Goal: Information Seeking & Learning: Learn about a topic

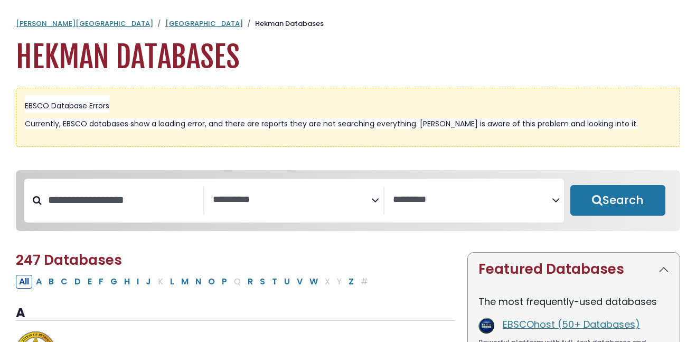
select select "Database Subject Filter"
select select "Database Vendors Filter"
click at [135, 196] on input "Search database by title or keyword" at bounding box center [123, 199] width 162 height 17
type input "**********"
click at [571, 185] on button "Search" at bounding box center [618, 200] width 95 height 31
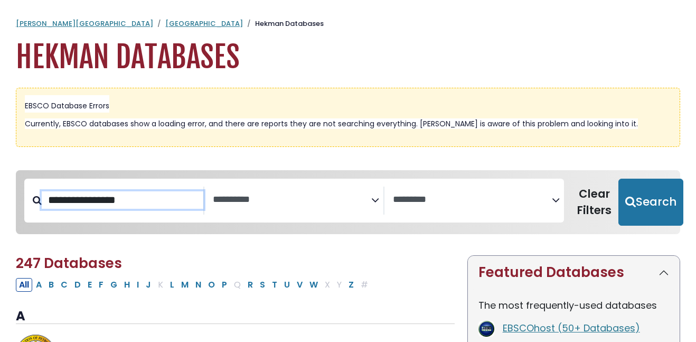
select select "Database Subject Filter"
select select "Database Vendors Filter"
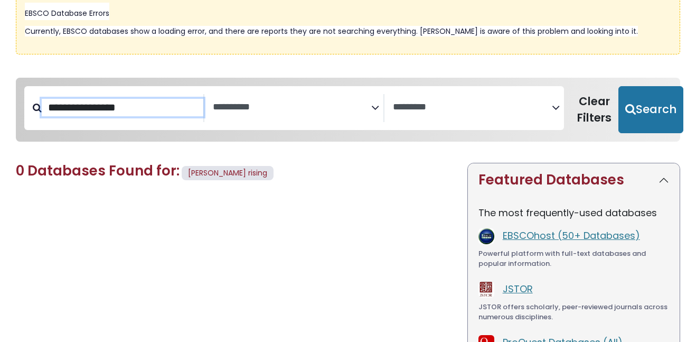
scroll to position [92, 0]
type input "*"
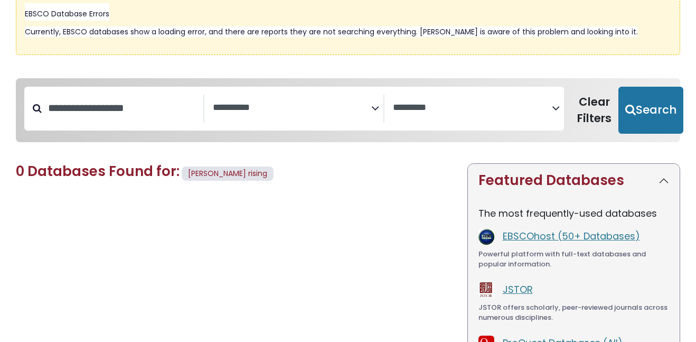
click at [235, 172] on span "[PERSON_NAME] rising" at bounding box center [227, 173] width 79 height 11
drag, startPoint x: 279, startPoint y: 176, endPoint x: 153, endPoint y: 177, distance: 126.8
click at [153, 177] on h2 "0 Databases Found for: [PERSON_NAME] rising Edit Filters" at bounding box center [235, 173] width 439 height 20
click at [153, 177] on span "0 Databases Found for:" at bounding box center [98, 171] width 164 height 19
click at [139, 139] on nav "**********" at bounding box center [348, 110] width 665 height 64
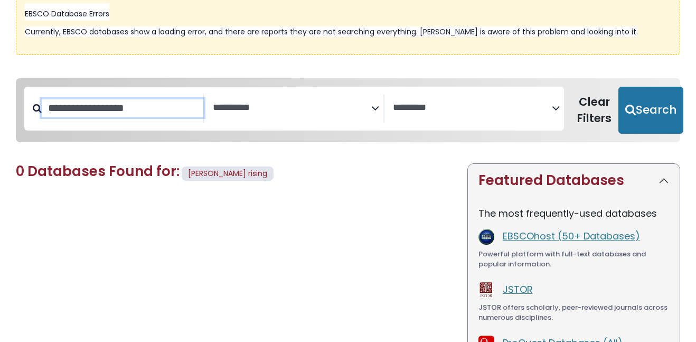
click at [135, 117] on input "Search database by title or keyword" at bounding box center [123, 107] width 162 height 17
click at [269, 115] on span "Search filters" at bounding box center [292, 109] width 158 height 29
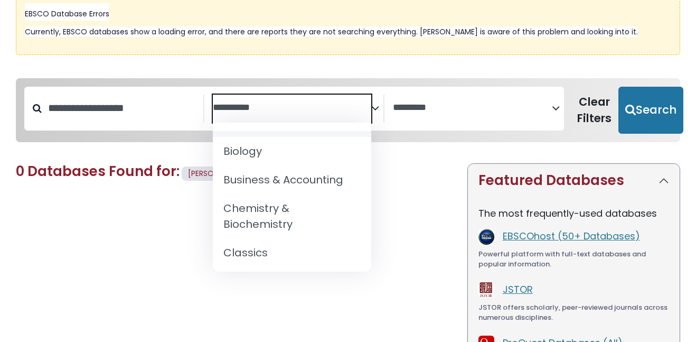
scroll to position [156, 0]
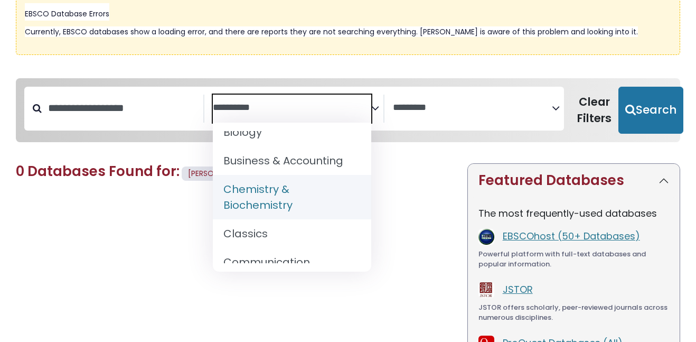
click at [465, 126] on div "**********" at bounding box center [294, 109] width 540 height 44
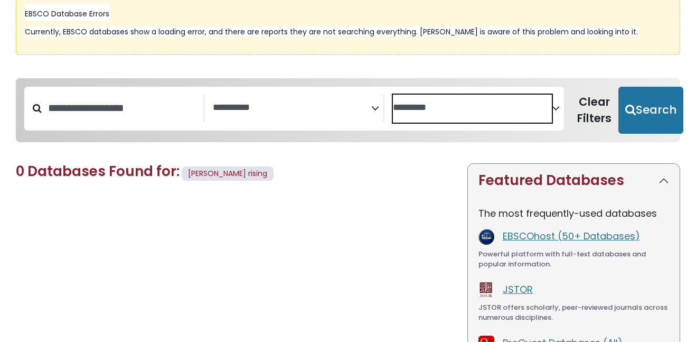
click at [453, 112] on textarea "Search" at bounding box center [472, 107] width 158 height 11
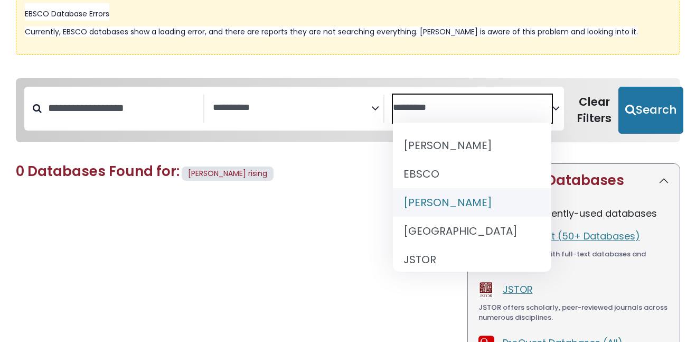
scroll to position [169, 0]
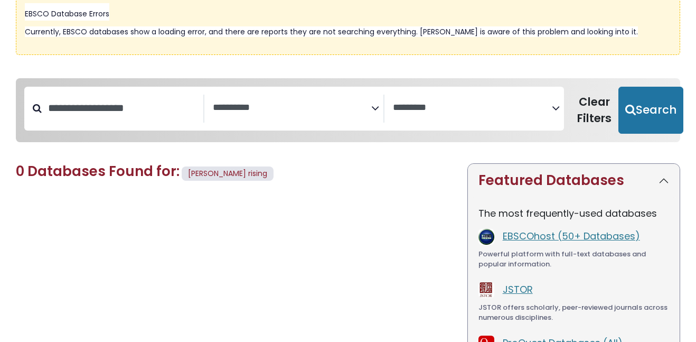
click at [308, 207] on div "0 Databases Found for: [PERSON_NAME] rising Edit Filters Clear Filters/Browse A…" at bounding box center [236, 316] width 452 height 307
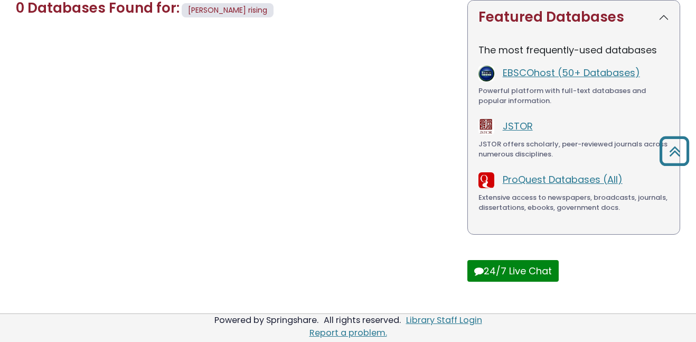
scroll to position [0, 0]
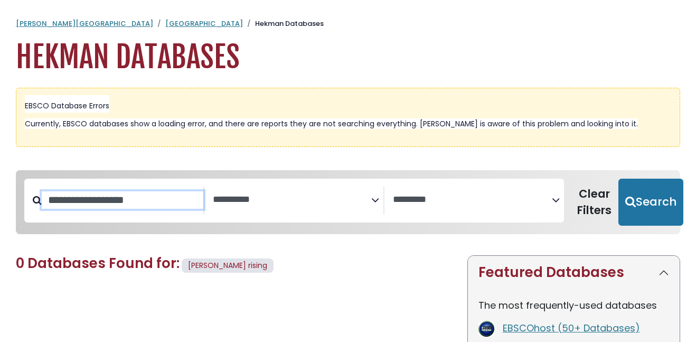
click at [162, 200] on input "Search database by title or keyword" at bounding box center [123, 199] width 162 height 17
drag, startPoint x: 123, startPoint y: 202, endPoint x: 195, endPoint y: 206, distance: 73.0
click at [195, 206] on input "Search database by title or keyword" at bounding box center [123, 199] width 162 height 17
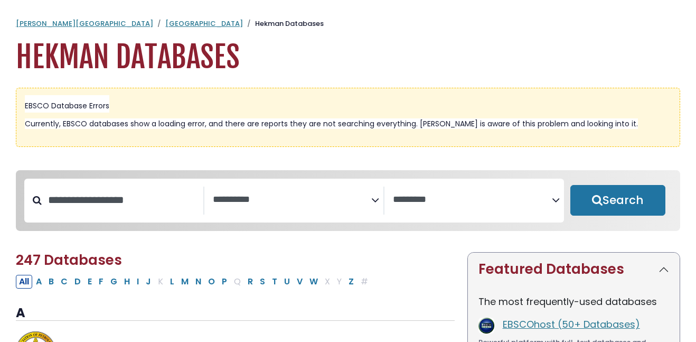
select select "Database Subject Filter"
select select "Database Vendors Filter"
type input "**********"
click at [571, 185] on button "Search" at bounding box center [618, 200] width 95 height 31
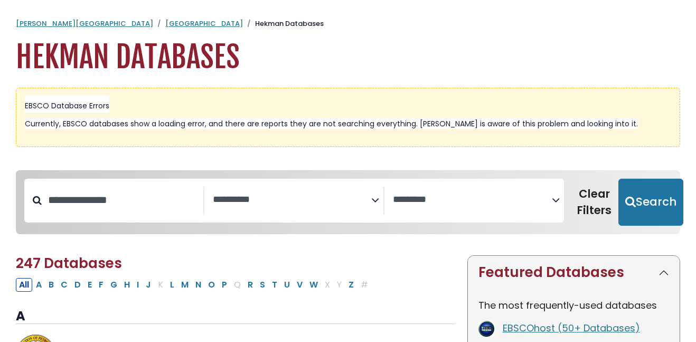
select select "Database Subject Filter"
select select "Database Vendors Filter"
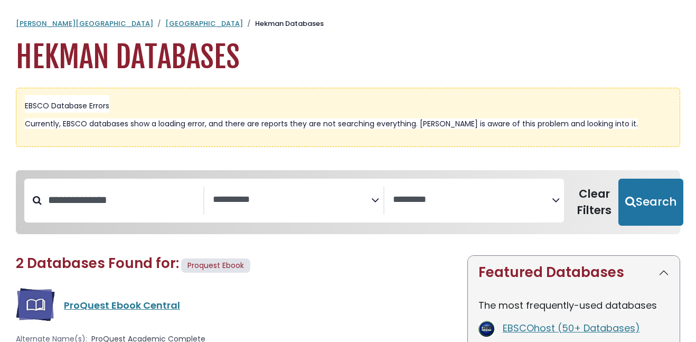
scroll to position [74, 0]
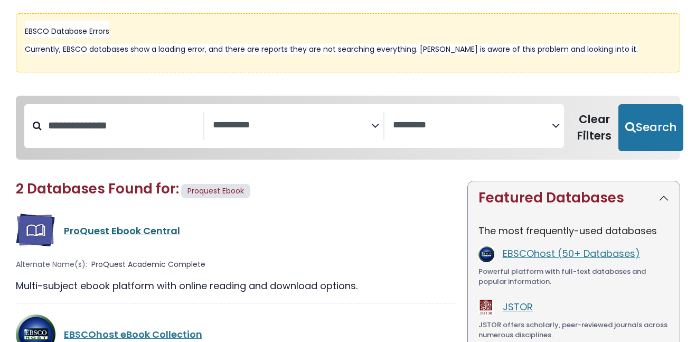
click at [109, 231] on link "ProQuest Ebook Central" at bounding box center [122, 230] width 116 height 13
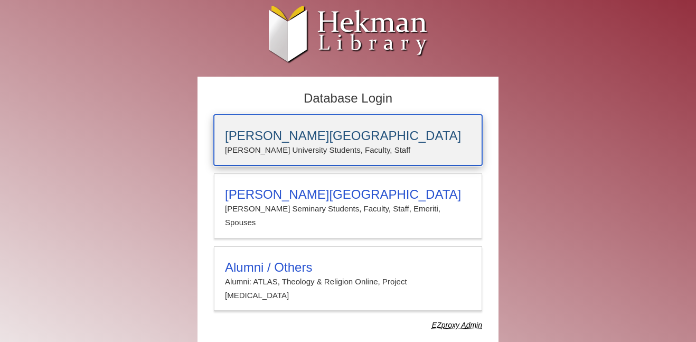
click at [302, 137] on h3 "[PERSON_NAME][GEOGRAPHIC_DATA]" at bounding box center [348, 135] width 246 height 15
